Goal: Understand process/instructions: Learn how to perform a task or action

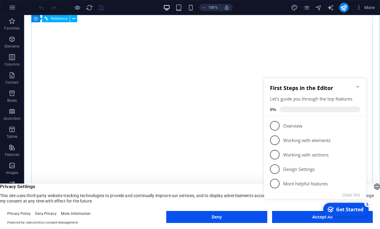
click div "checkmark Get Started 5 First Steps in the Editor Let's guide you through the t…"
click at [338, 207] on div "Get Started" at bounding box center [349, 209] width 27 height 7
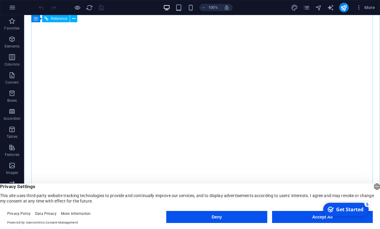
click at [334, 212] on icon "checkmark" at bounding box center [331, 209] width 6 height 6
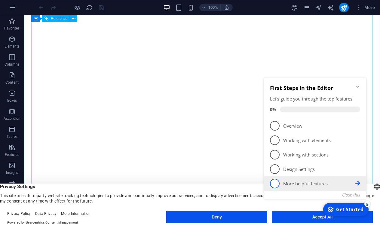
click at [289, 181] on p "More helpful features - incomplete" at bounding box center [319, 183] width 72 height 6
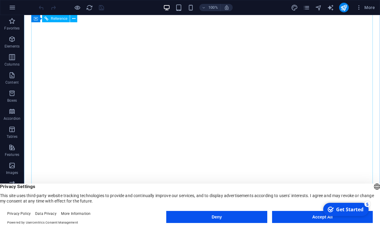
click div "checkmark Get Started 5 First Steps in the Editor Let's guide you through the t…"
click at [302, 218] on button "Accept All" at bounding box center [322, 217] width 101 height 12
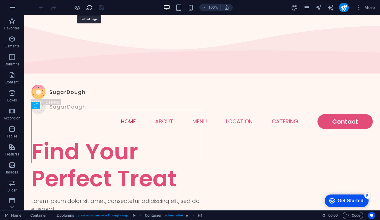
click at [92, 8] on icon "reload" at bounding box center [89, 7] width 7 height 7
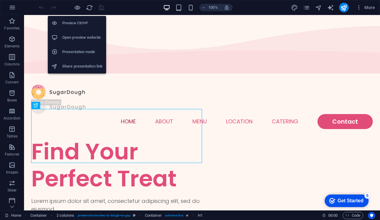
click at [74, 21] on h6 "Preview Ctrl+P" at bounding box center [82, 23] width 40 height 7
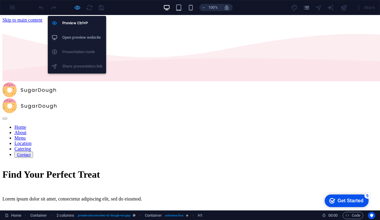
click at [77, 8] on icon "button" at bounding box center [77, 7] width 7 height 7
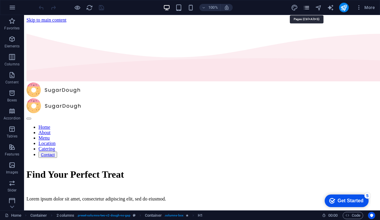
click at [309, 8] on icon "pages" at bounding box center [306, 7] width 7 height 7
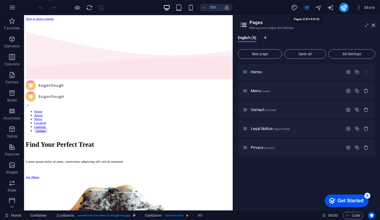
click at [309, 8] on icon "pages" at bounding box center [306, 7] width 7 height 7
click at [370, 8] on span "More" at bounding box center [365, 8] width 19 height 6
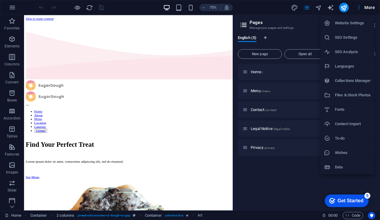
click at [130, 3] on div at bounding box center [190, 110] width 380 height 220
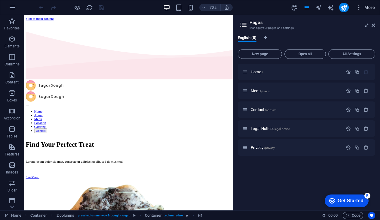
click at [361, 8] on icon "button" at bounding box center [359, 8] width 6 height 6
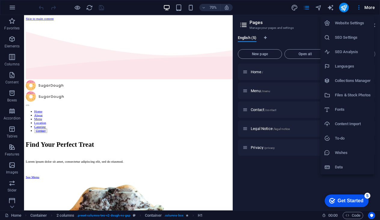
click at [304, 17] on div at bounding box center [190, 110] width 380 height 220
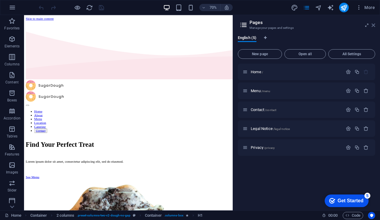
click at [372, 25] on icon at bounding box center [373, 25] width 4 height 5
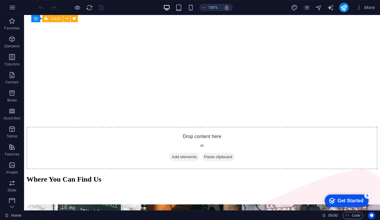
scroll to position [1425, 0]
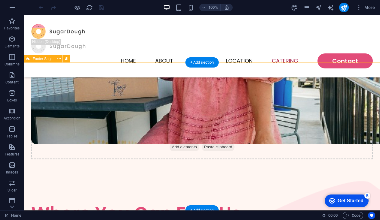
click at [344, 203] on div "Get Started" at bounding box center [350, 200] width 26 height 5
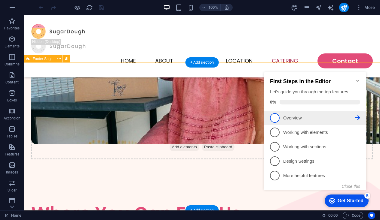
click at [281, 115] on link "1 Overview - incomplete" at bounding box center [315, 118] width 90 height 10
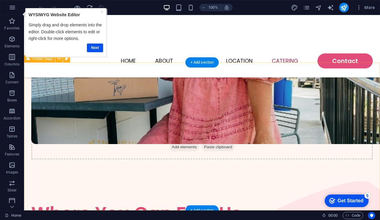
scroll to position [1409, 0]
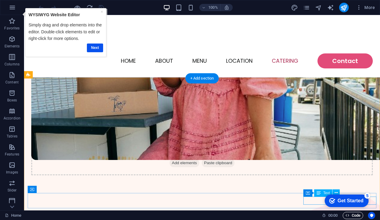
click at [348, 215] on icon "button" at bounding box center [347, 216] width 4 height 4
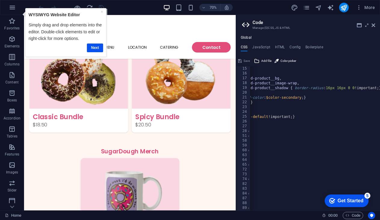
scroll to position [0, 0]
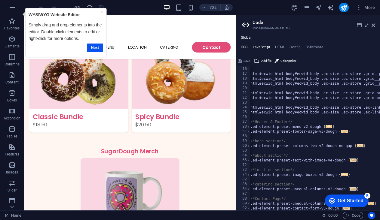
click at [266, 46] on h4 "JavaScript" at bounding box center [261, 48] width 18 height 7
type textarea "/* JS for preset "Menu V2" */"
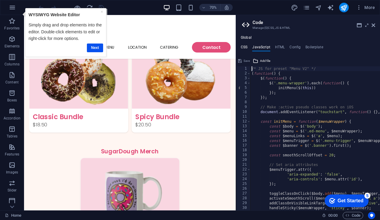
click at [244, 45] on h4 "CSS" at bounding box center [244, 48] width 7 height 7
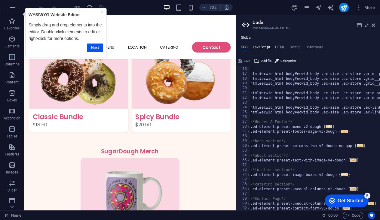
click at [255, 46] on h4 "JavaScript" at bounding box center [261, 48] width 18 height 7
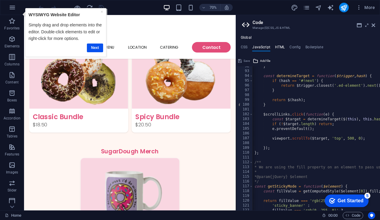
click at [277, 47] on h4 "HTML" at bounding box center [280, 48] width 10 height 7
type textarea "<a href="#main-content" class="button wv-link-content">Skip to main content</a>"
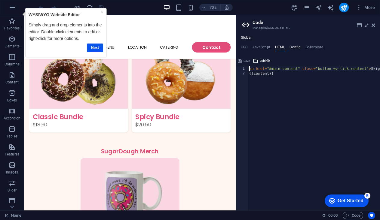
click at [291, 46] on h4 "Config" at bounding box center [294, 48] width 11 height 7
type textarea "$color-background: #fff6f2;"
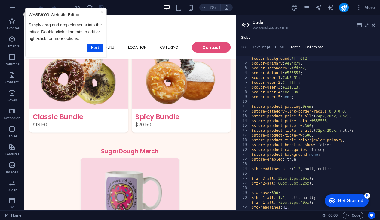
click at [312, 46] on h4 "Boilerplate" at bounding box center [314, 48] width 18 height 7
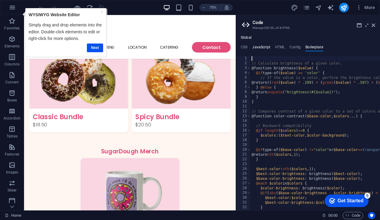
click at [261, 48] on h4 "JavaScript" at bounding box center [261, 48] width 18 height 7
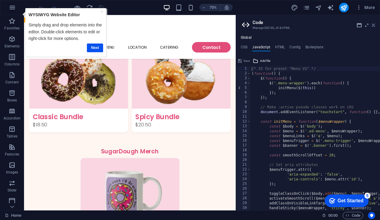
click at [373, 26] on icon at bounding box center [373, 25] width 4 height 5
